Goal: Find specific page/section: Find specific page/section

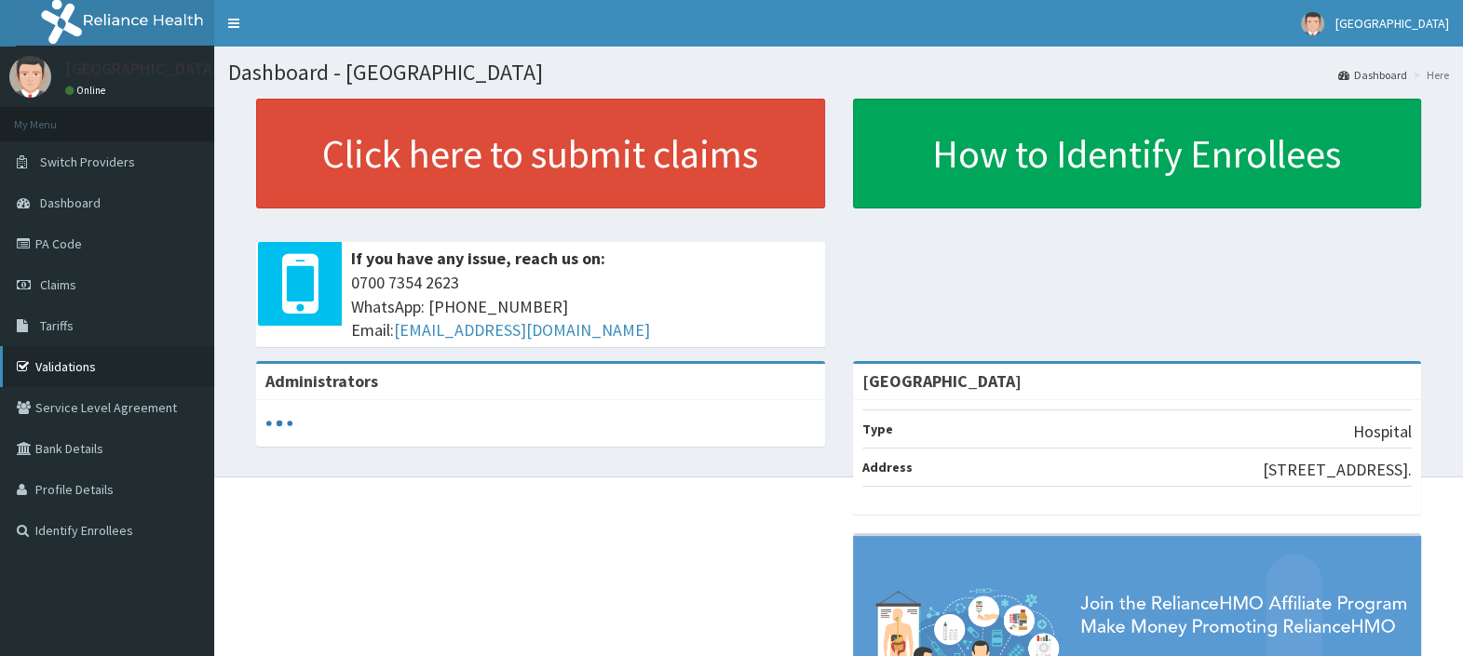
scroll to position [115, 0]
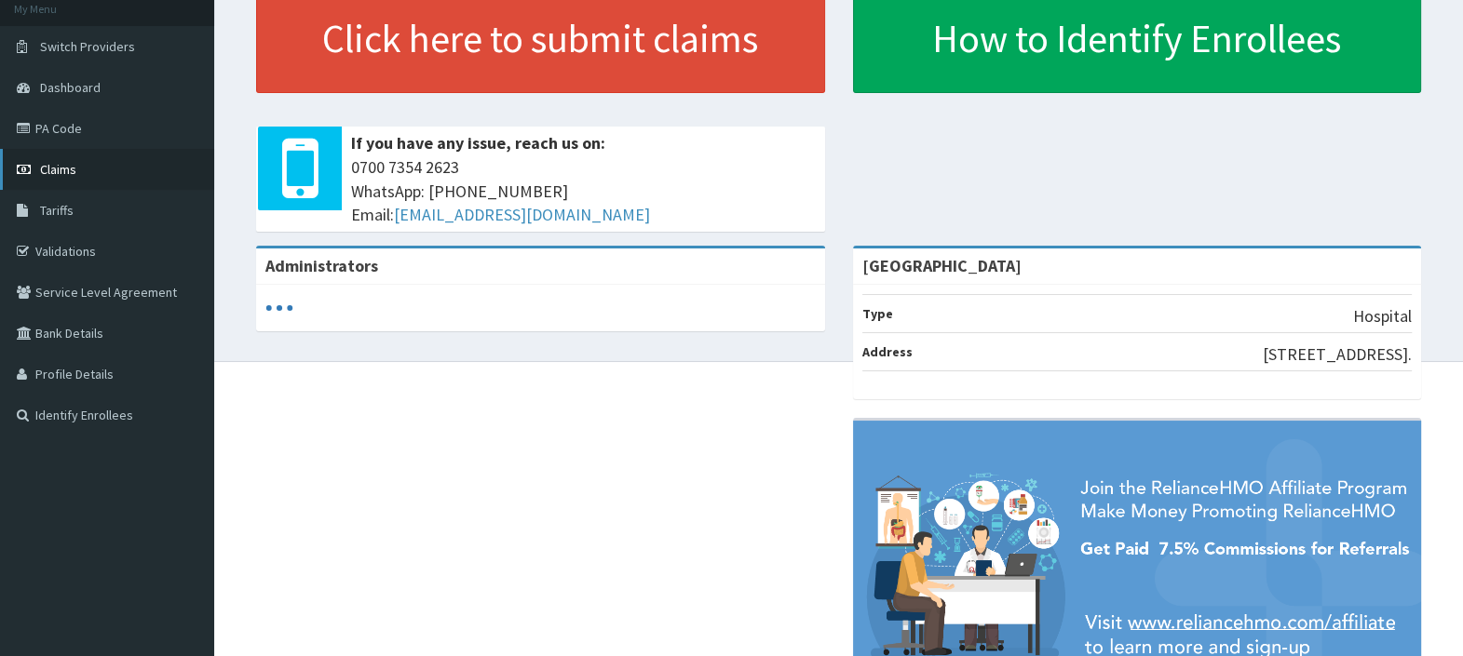
click at [89, 168] on link "Claims" at bounding box center [107, 169] width 214 height 41
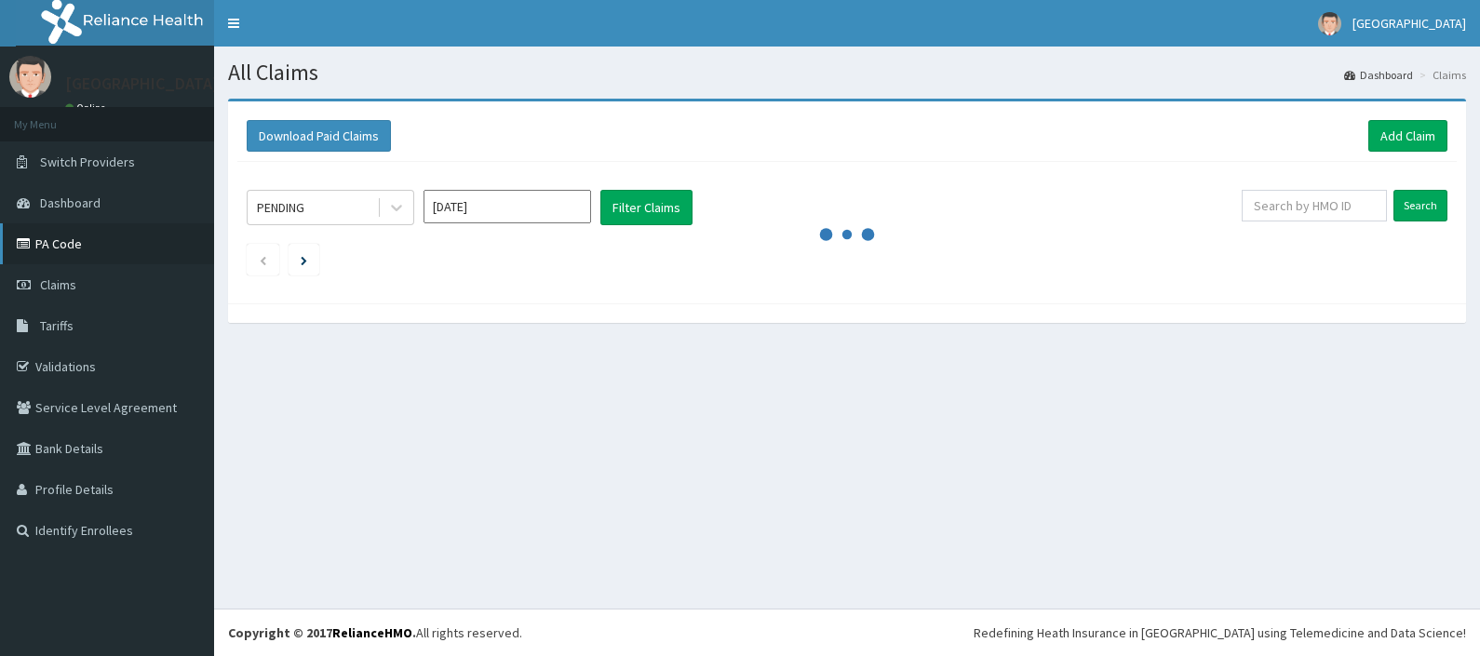
click at [56, 236] on link "PA Code" at bounding box center [107, 243] width 214 height 41
